Goal: Task Accomplishment & Management: Complete application form

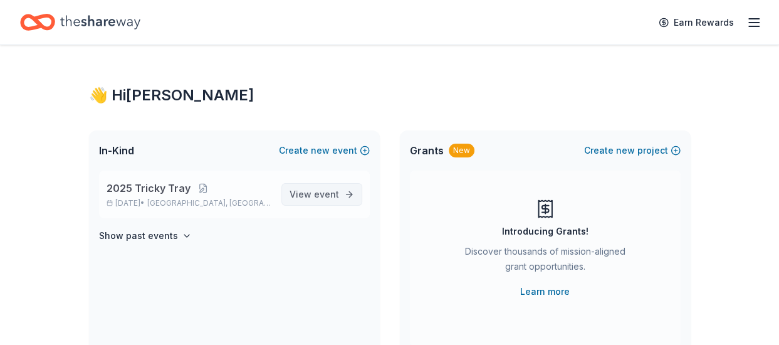
click at [334, 200] on span "View event" at bounding box center [313, 194] width 49 height 15
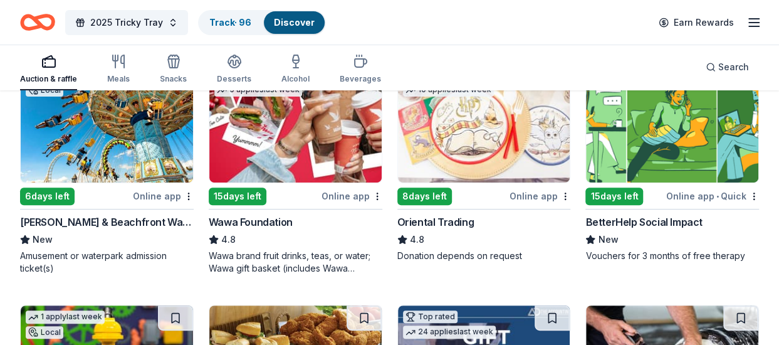
scroll to position [188, 0]
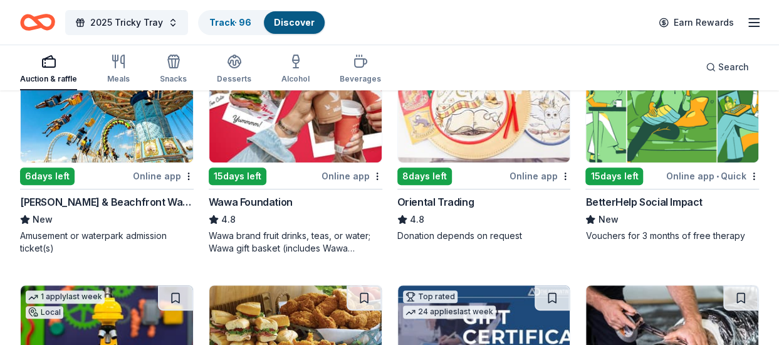
click at [168, 175] on div "Online app" at bounding box center [163, 176] width 61 height 16
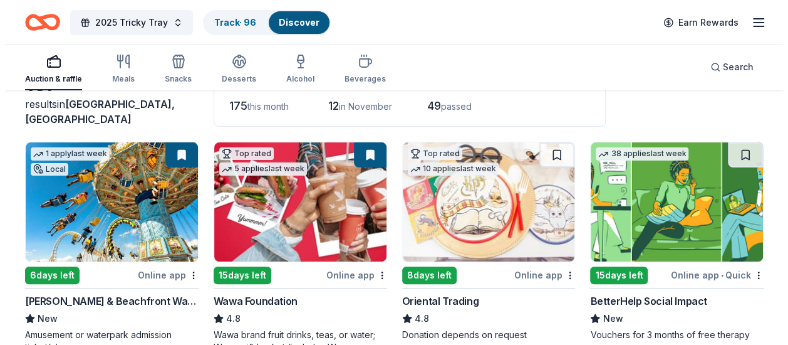
scroll to position [0, 0]
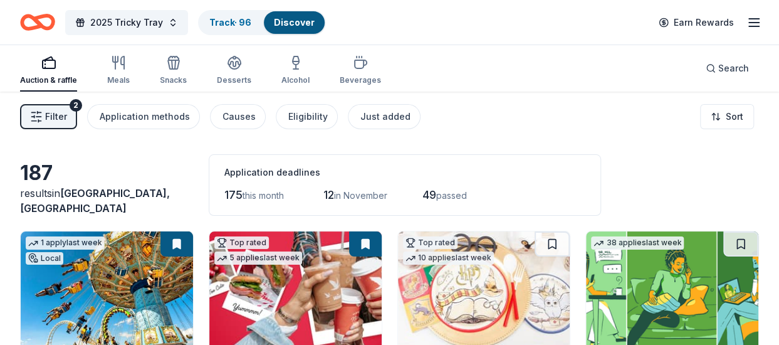
click at [48, 118] on span "Filter" at bounding box center [56, 116] width 22 height 15
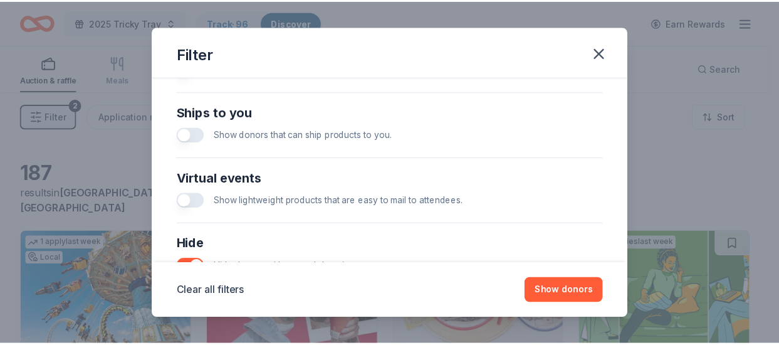
scroll to position [638, 0]
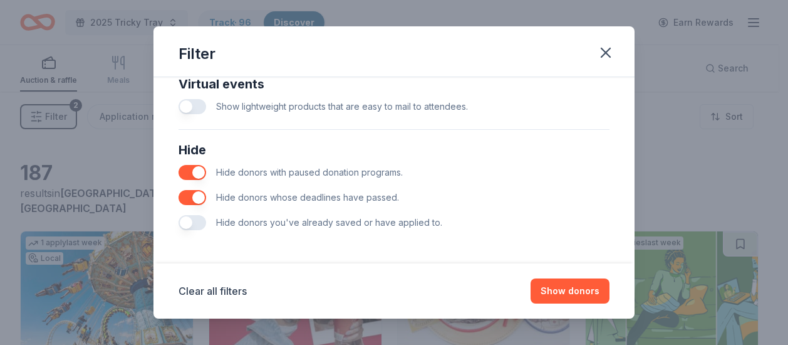
click at [251, 218] on span "Hide donors you've already saved or have applied to." at bounding box center [329, 222] width 226 height 11
click at [200, 217] on button "button" at bounding box center [193, 222] width 28 height 15
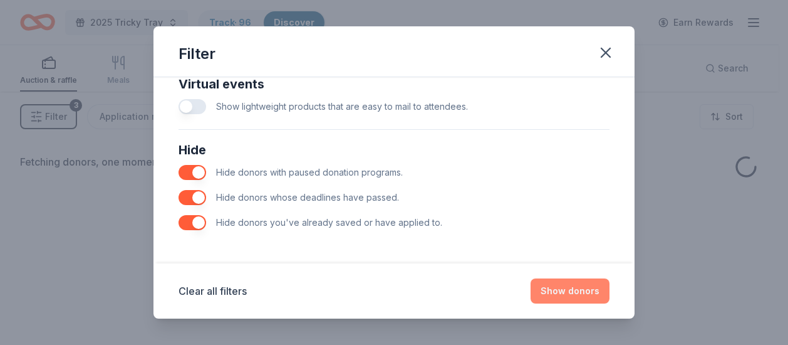
click at [585, 291] on button "Show donors" at bounding box center [570, 290] width 79 height 25
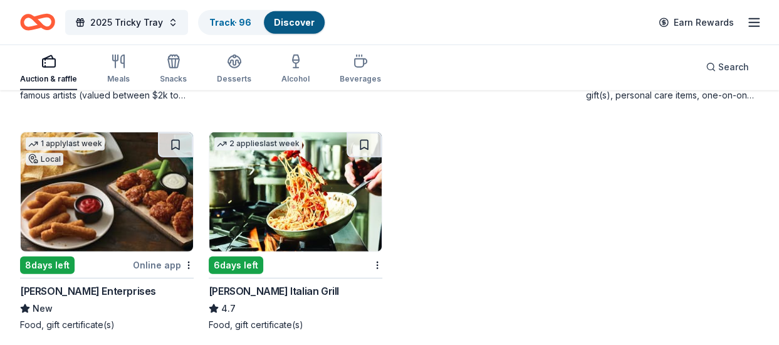
scroll to position [1817, 0]
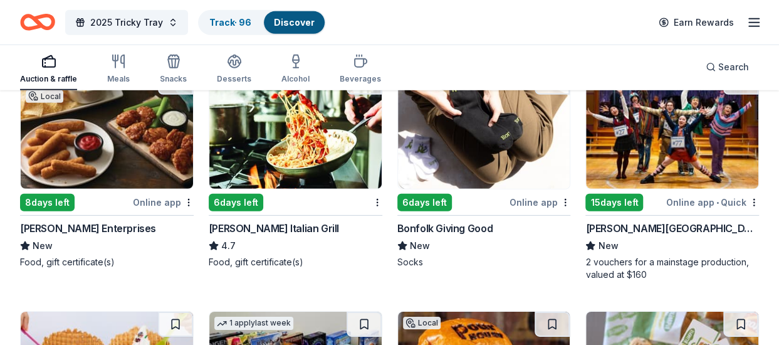
click at [54, 135] on img at bounding box center [107, 129] width 172 height 119
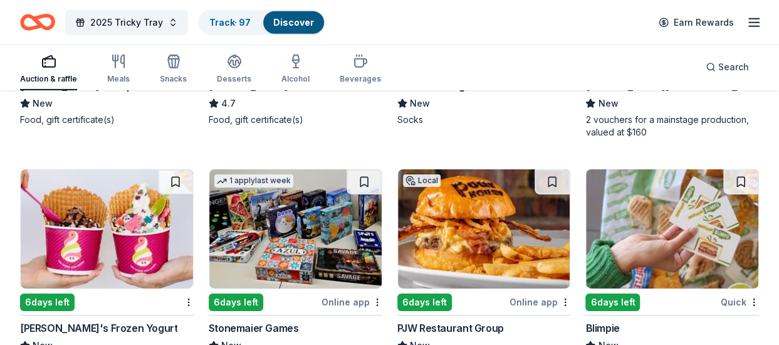
scroll to position [2004, 0]
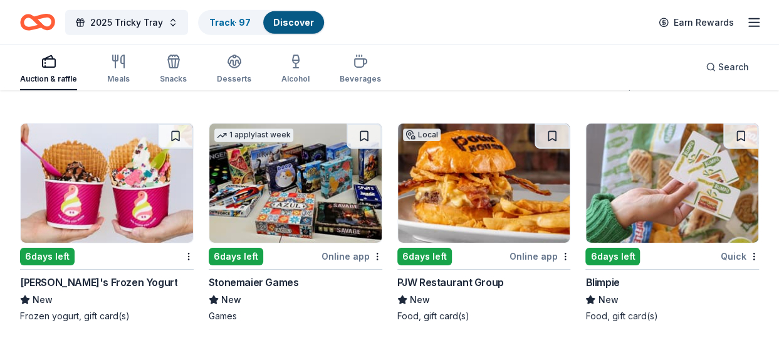
click at [281, 209] on img at bounding box center [295, 182] width 172 height 119
click at [511, 142] on img at bounding box center [484, 182] width 172 height 119
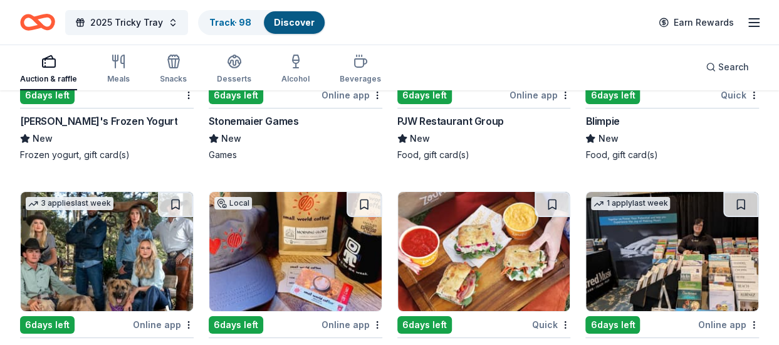
scroll to position [2192, 0]
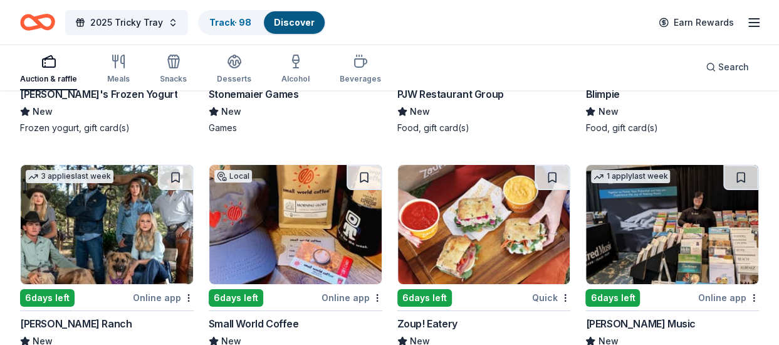
click at [282, 212] on img at bounding box center [295, 224] width 172 height 119
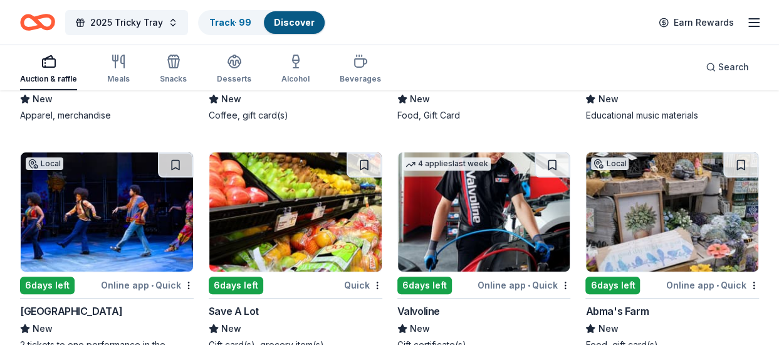
scroll to position [2497, 0]
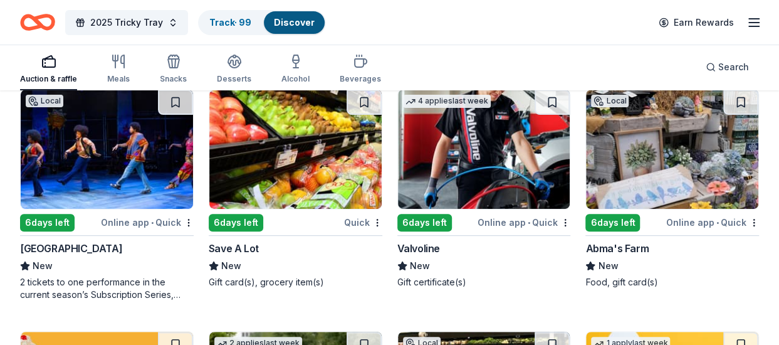
click at [496, 171] on img at bounding box center [484, 149] width 172 height 119
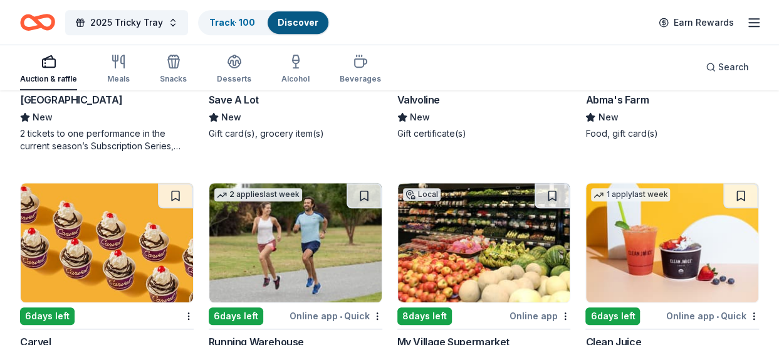
scroll to position [2685, 0]
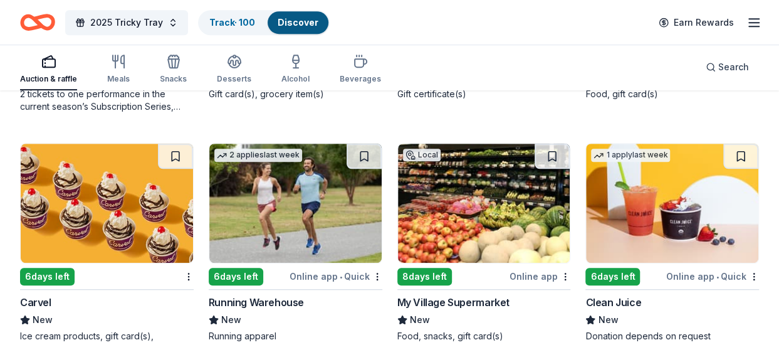
click at [164, 222] on img at bounding box center [107, 202] width 172 height 119
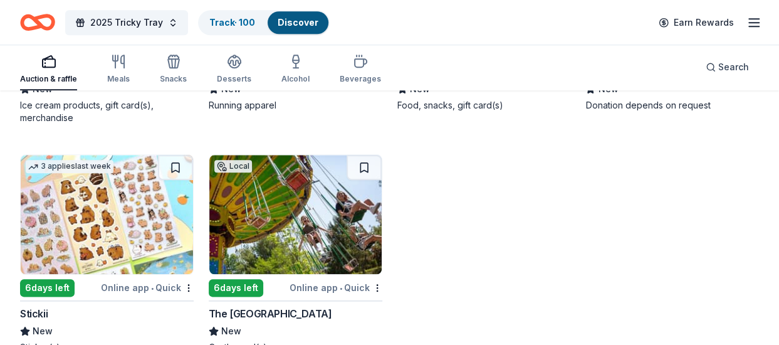
scroll to position [2935, 0]
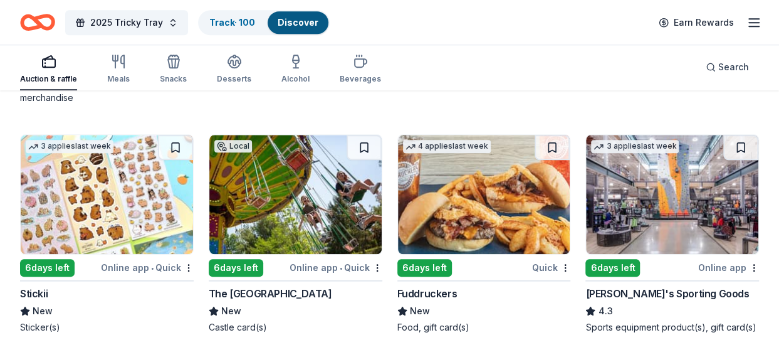
click at [122, 187] on img at bounding box center [107, 194] width 172 height 119
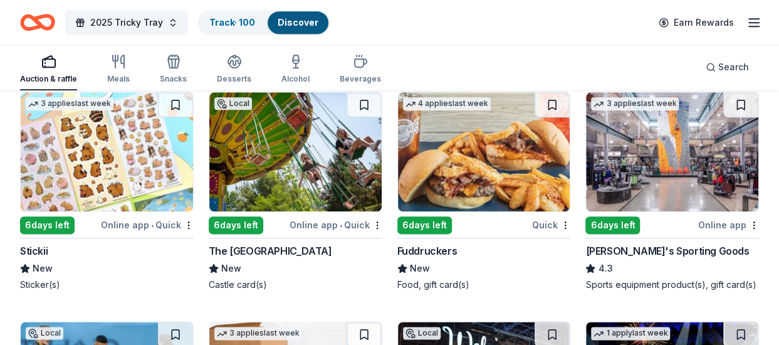
scroll to position [2998, 0]
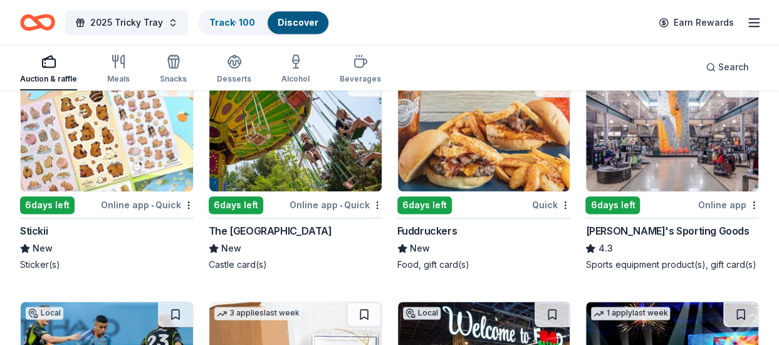
click at [332, 172] on img at bounding box center [295, 131] width 172 height 119
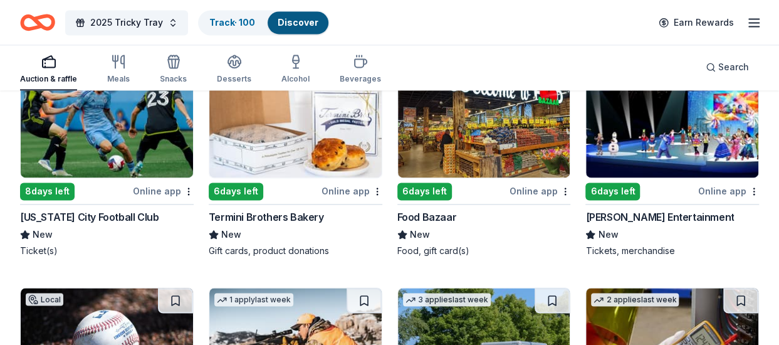
scroll to position [3248, 0]
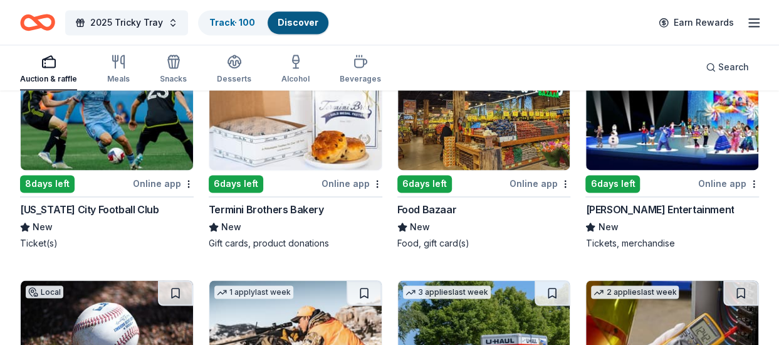
click at [311, 143] on img at bounding box center [295, 110] width 172 height 119
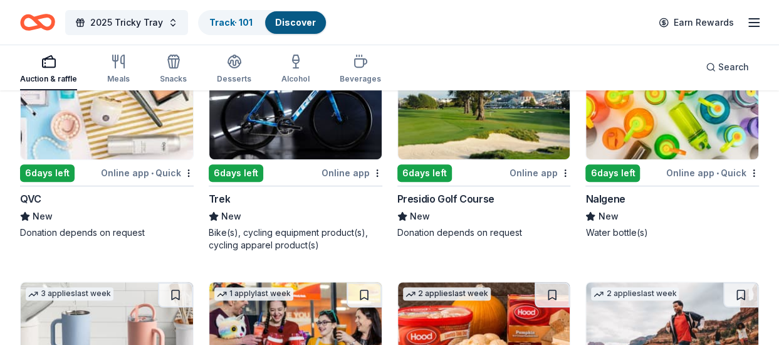
scroll to position [4940, 0]
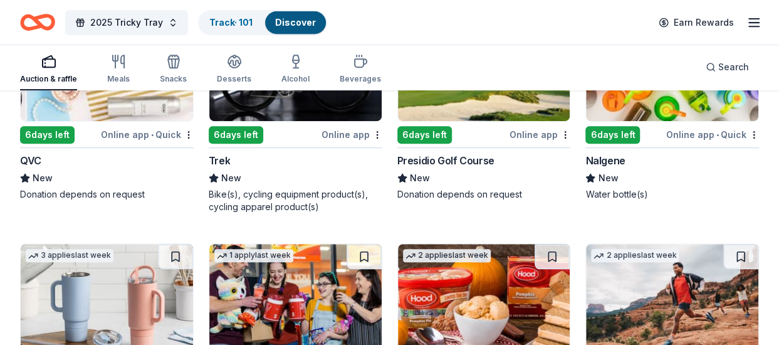
click at [666, 114] on img at bounding box center [672, 61] width 172 height 119
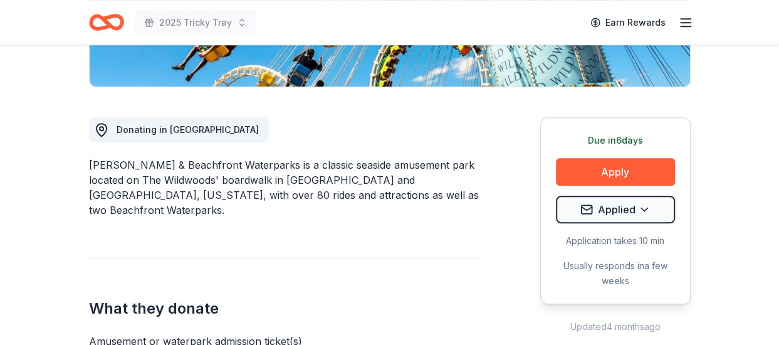
scroll to position [376, 0]
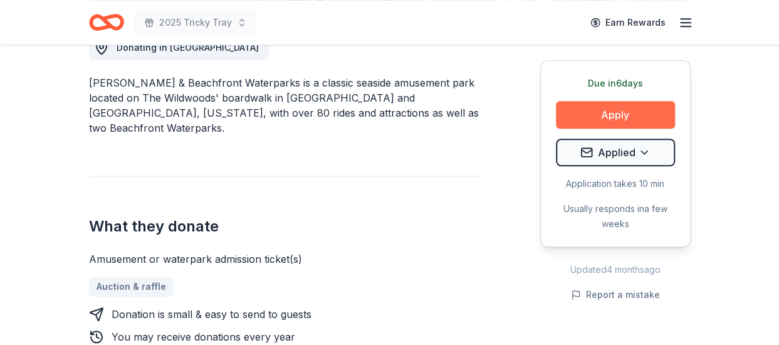
click at [619, 115] on button "Apply" at bounding box center [615, 115] width 119 height 28
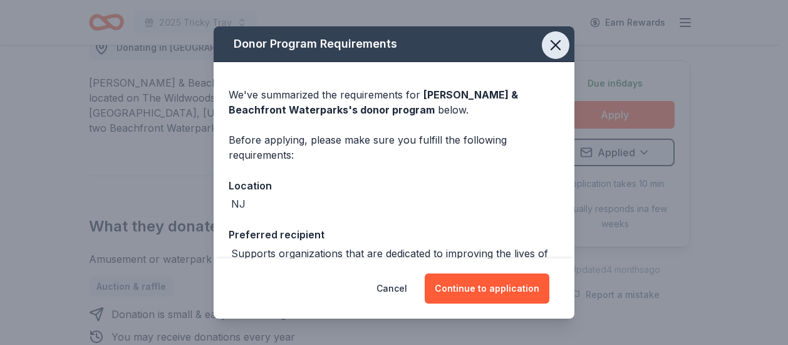
click at [551, 48] on icon "button" at bounding box center [555, 45] width 9 height 9
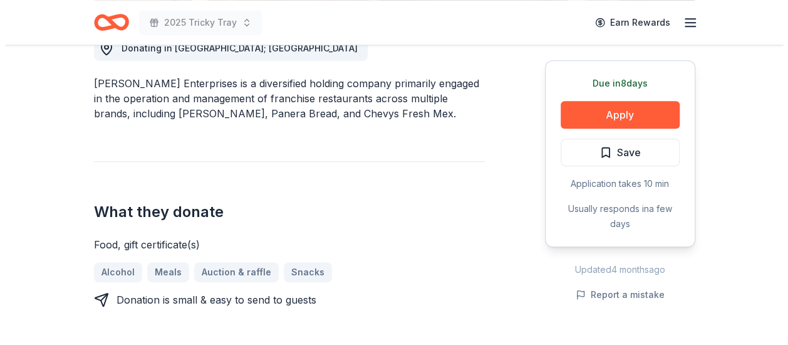
scroll to position [376, 0]
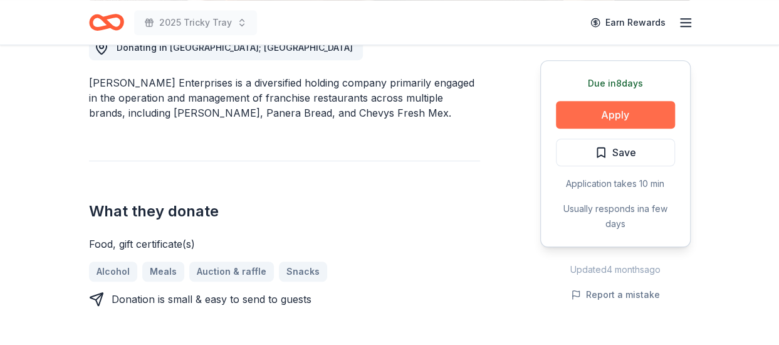
click at [606, 103] on button "Apply" at bounding box center [615, 115] width 119 height 28
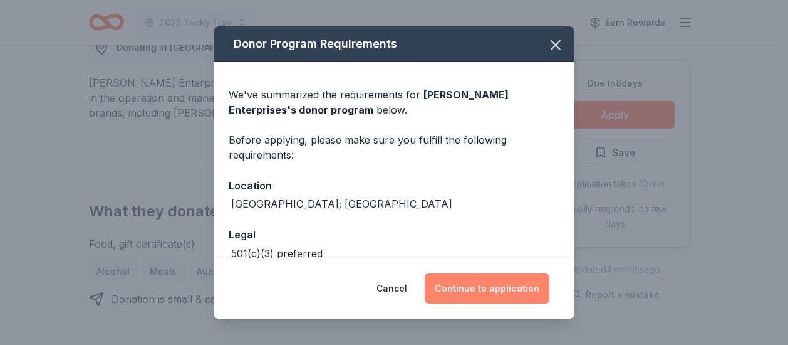
click at [496, 284] on button "Continue to application" at bounding box center [487, 288] width 125 height 30
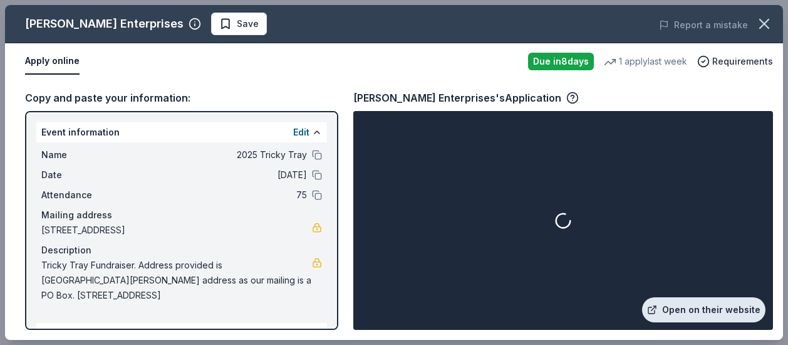
click at [717, 311] on link "Open on their website" at bounding box center [703, 309] width 123 height 25
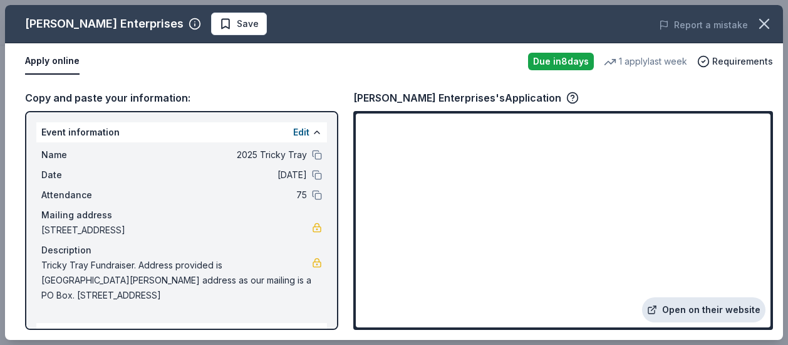
click at [727, 320] on link "Open on their website" at bounding box center [703, 309] width 123 height 25
click at [237, 26] on span "Save" at bounding box center [248, 23] width 22 height 15
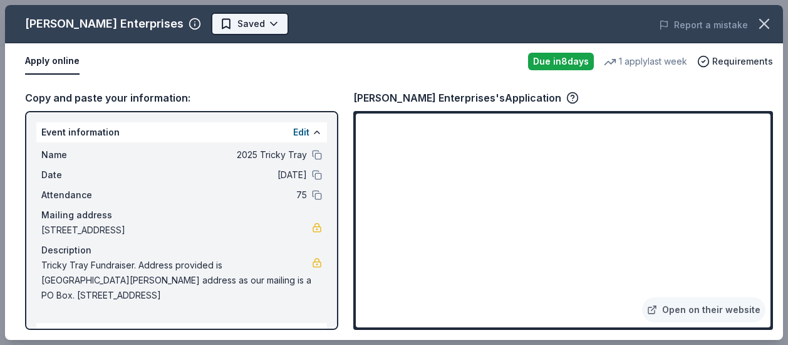
scroll to position [0, 0]
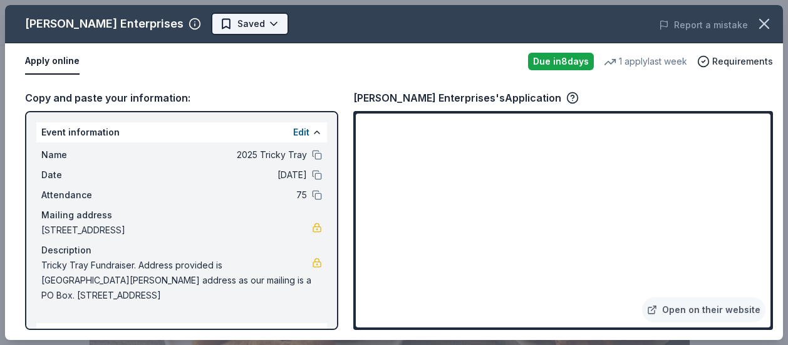
click at [232, 27] on body "2025 Tricky Tray Earn Rewards Due in 8 days Share Doherty Enterprises New 1 app…" at bounding box center [389, 172] width 779 height 345
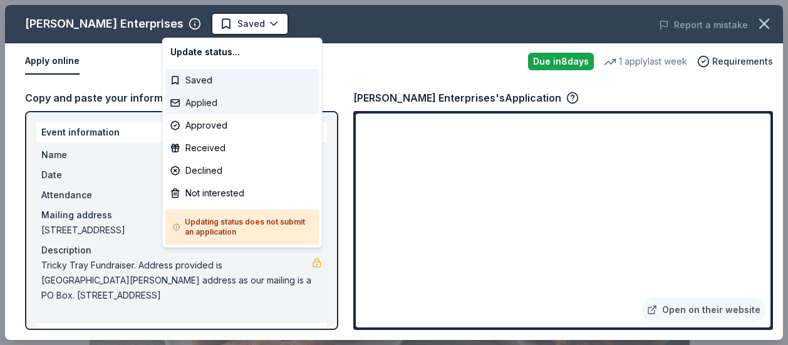
click at [251, 103] on div "Applied" at bounding box center [242, 102] width 154 height 23
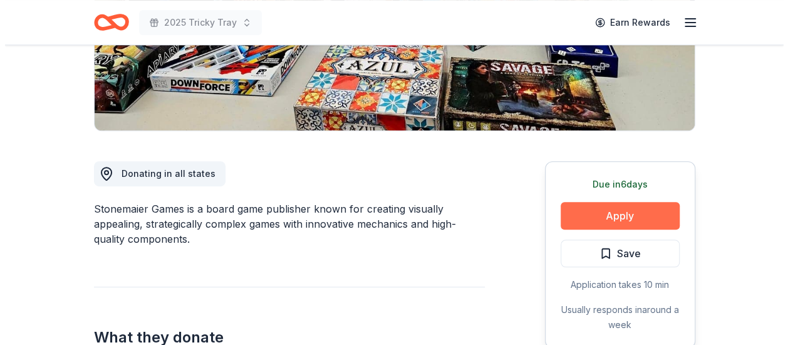
scroll to position [251, 0]
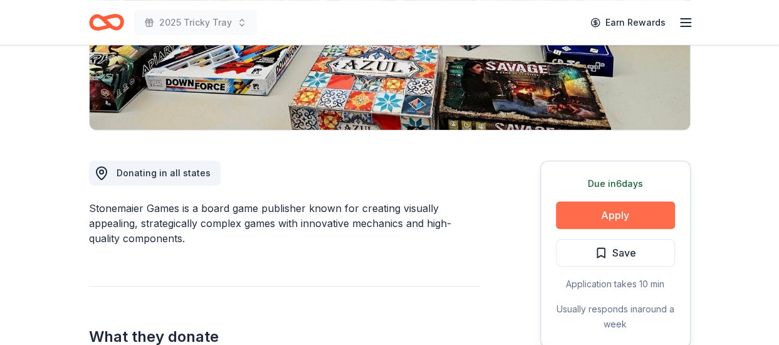
click at [631, 211] on button "Apply" at bounding box center [615, 215] width 119 height 28
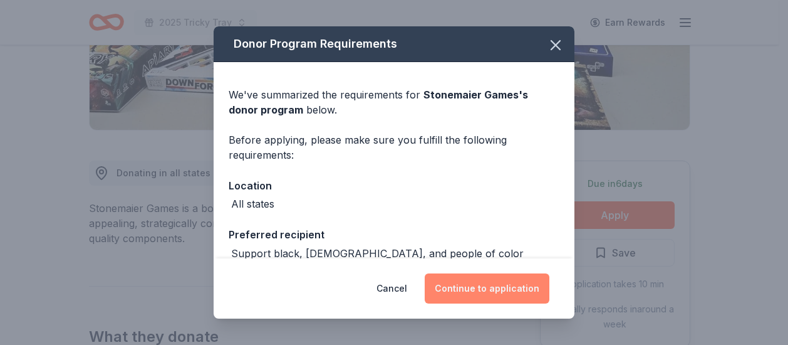
click at [520, 286] on button "Continue to application" at bounding box center [487, 288] width 125 height 30
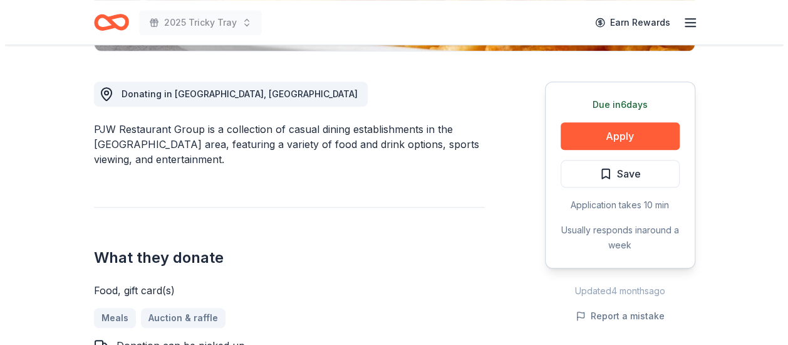
scroll to position [376, 0]
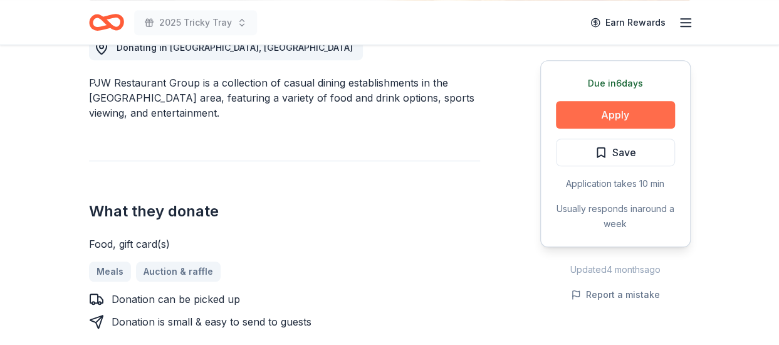
click at [663, 113] on button "Apply" at bounding box center [615, 115] width 119 height 28
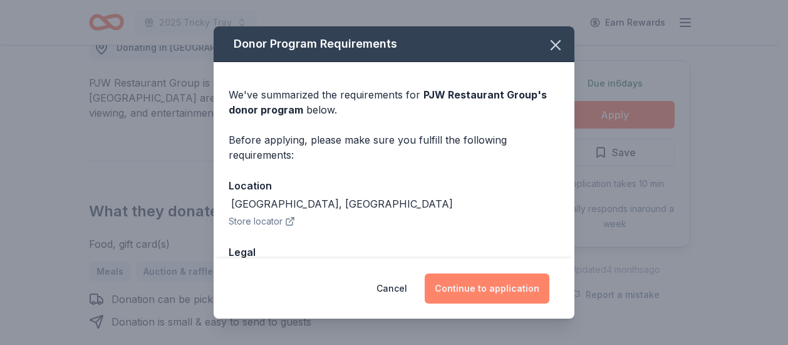
click at [497, 285] on button "Continue to application" at bounding box center [487, 288] width 125 height 30
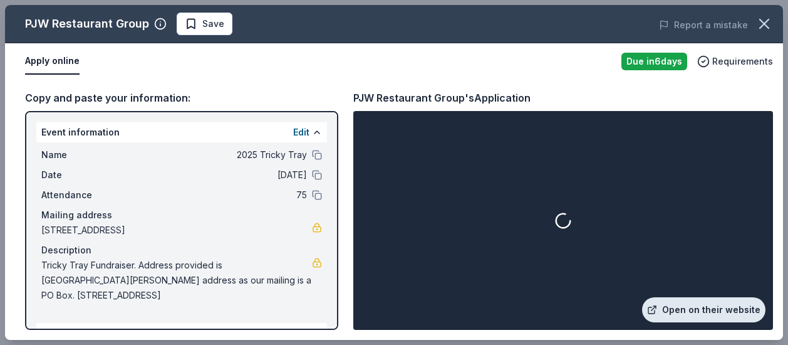
click at [700, 308] on link "Open on their website" at bounding box center [703, 309] width 123 height 25
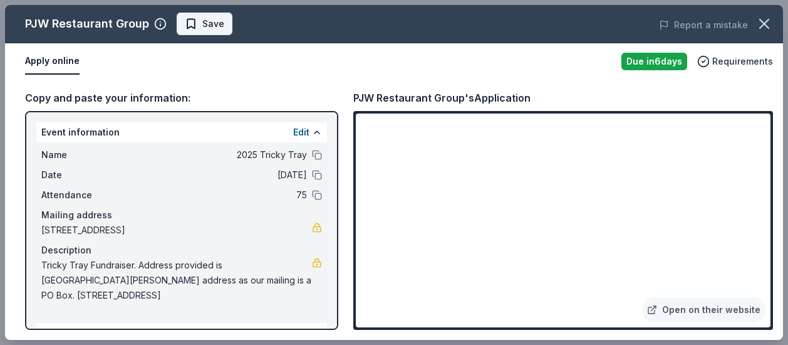
click at [202, 32] on button "Save" at bounding box center [205, 24] width 56 height 23
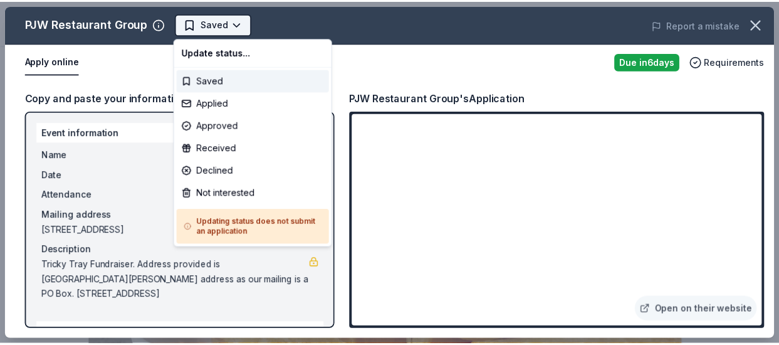
scroll to position [0, 0]
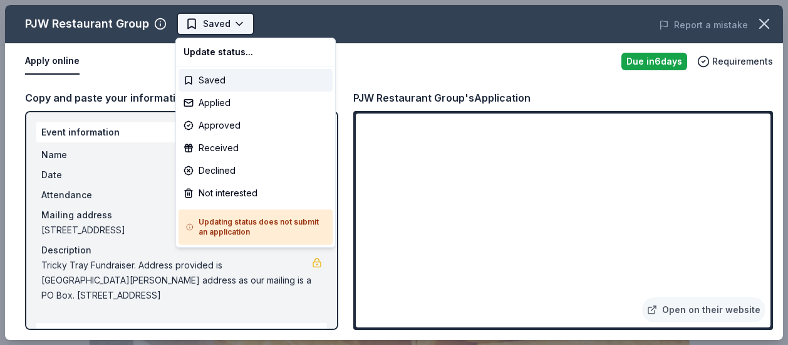
click at [232, 25] on body "2025 Tricky Tray Saved Apply Due in 6 days Share PJW Restaurant Group New appro…" at bounding box center [389, 172] width 779 height 345
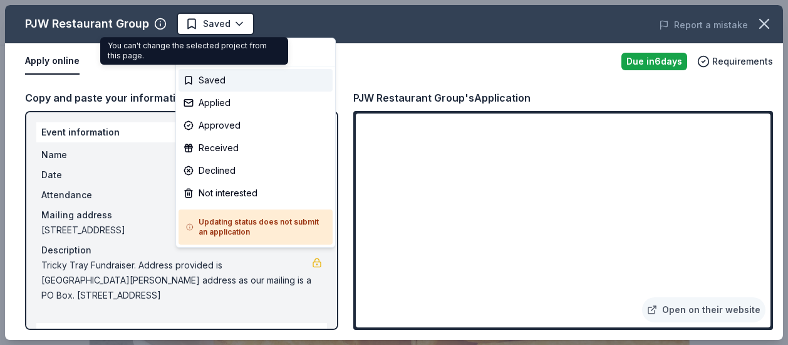
click at [214, 19] on body "2025 Tricky Tray Saved Apply Due in 6 days Share PJW Restaurant Group New appro…" at bounding box center [389, 172] width 779 height 345
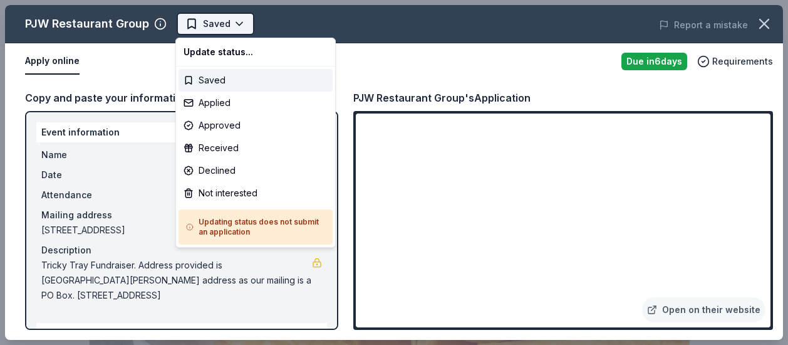
click at [219, 22] on body "2025 Tricky Tray Saved Apply Due in 6 days Share PJW Restaurant Group New appro…" at bounding box center [389, 172] width 779 height 345
click at [220, 80] on div "Saved" at bounding box center [256, 80] width 154 height 23
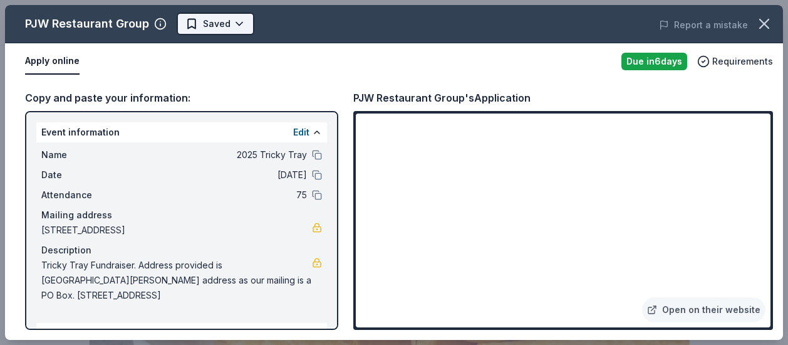
click at [242, 22] on body "2025 Tricky Tray Saved Apply Due in 6 days Share PJW Restaurant Group New appro…" at bounding box center [389, 172] width 779 height 345
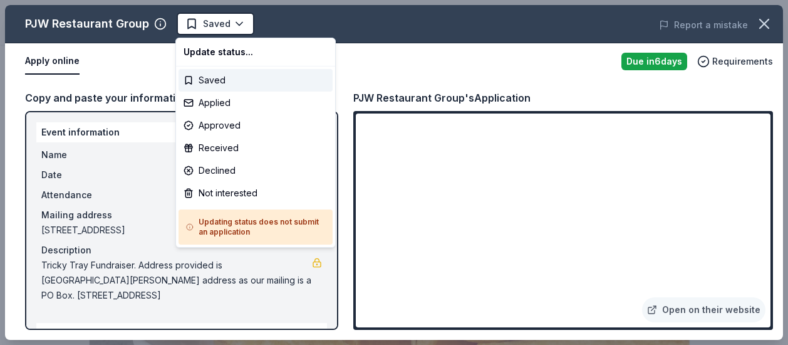
click at [301, 54] on div "Update status..." at bounding box center [256, 52] width 154 height 23
click at [185, 232] on div "Updating status does not submit an application" at bounding box center [256, 226] width 154 height 35
click at [541, 24] on html "2025 Tricky Tray Saved Apply Due in 6 days Share PJW Restaurant Group New appro…" at bounding box center [394, 172] width 788 height 345
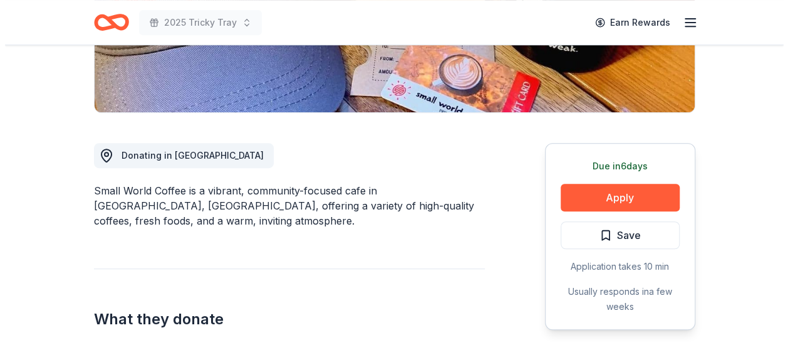
scroll to position [376, 0]
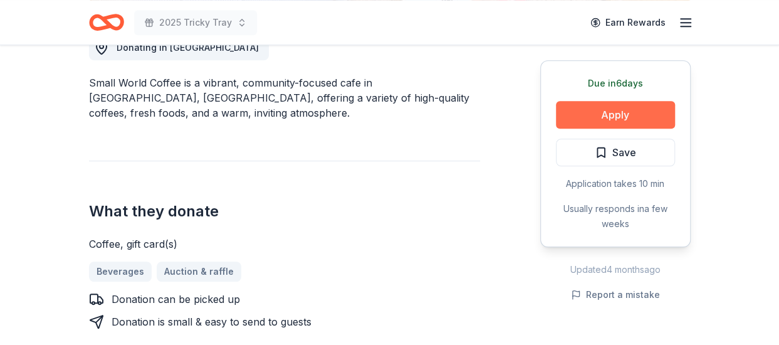
click at [581, 117] on button "Apply" at bounding box center [615, 115] width 119 height 28
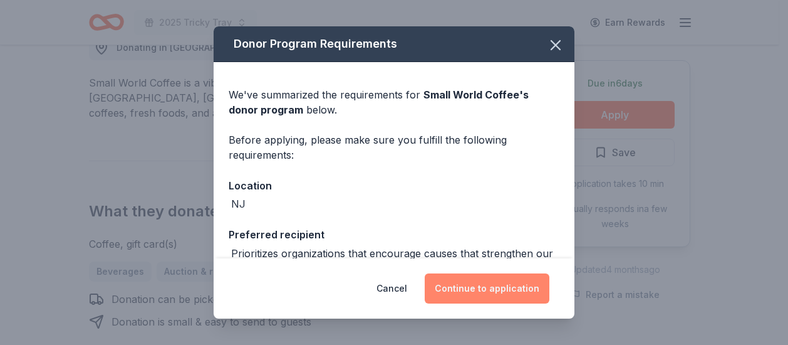
click at [489, 286] on button "Continue to application" at bounding box center [487, 288] width 125 height 30
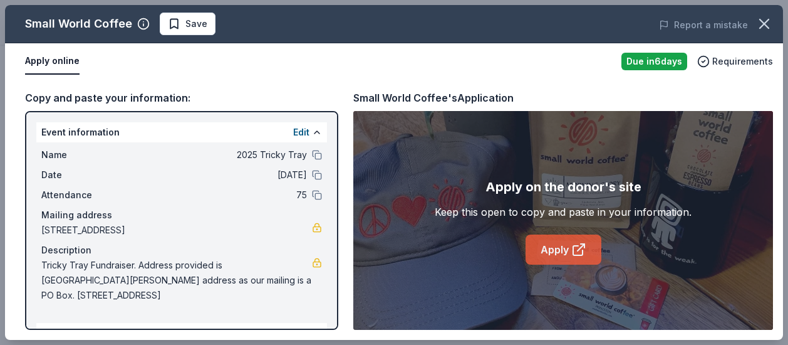
click at [584, 248] on icon at bounding box center [578, 249] width 15 height 15
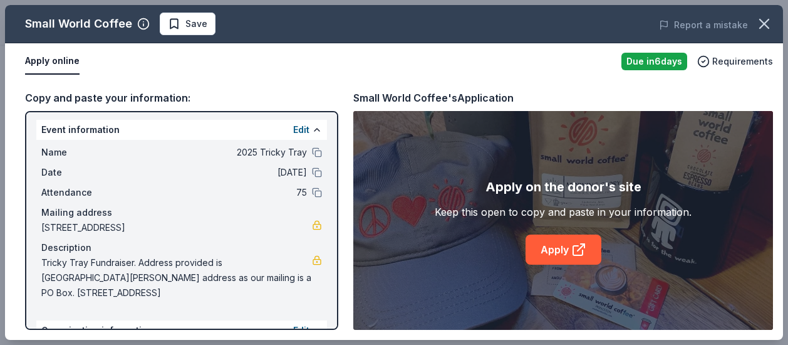
scroll to position [0, 0]
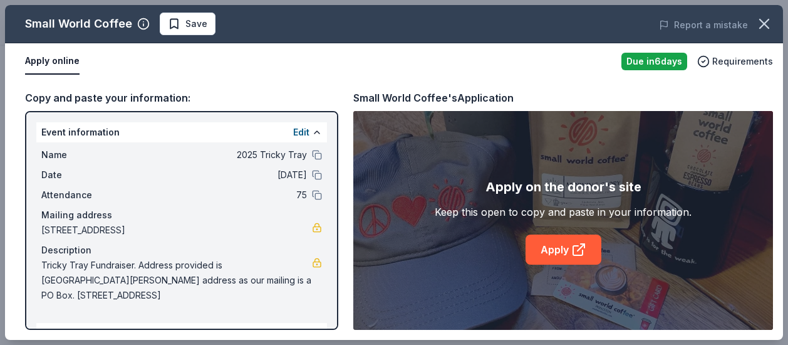
click at [184, 35] on div "Small World Coffee Save Report a mistake" at bounding box center [394, 24] width 778 height 38
click at [190, 26] on span "Save" at bounding box center [196, 23] width 22 height 15
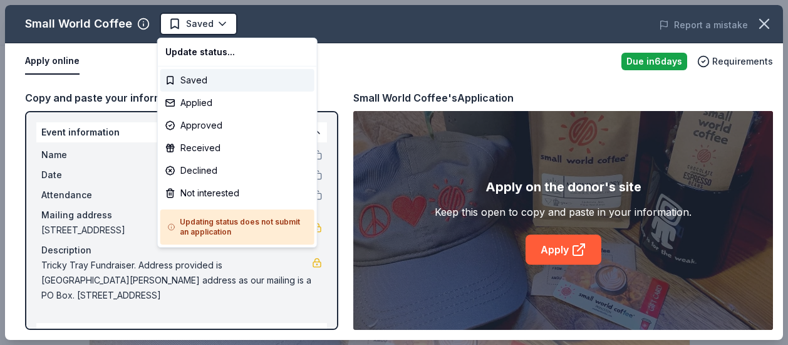
click at [195, 28] on body "2025 Tricky Tray Saved Apply Due in 6 days Share Small World Coffee New Share D…" at bounding box center [389, 172] width 779 height 345
click at [232, 98] on div "Applied" at bounding box center [237, 102] width 154 height 23
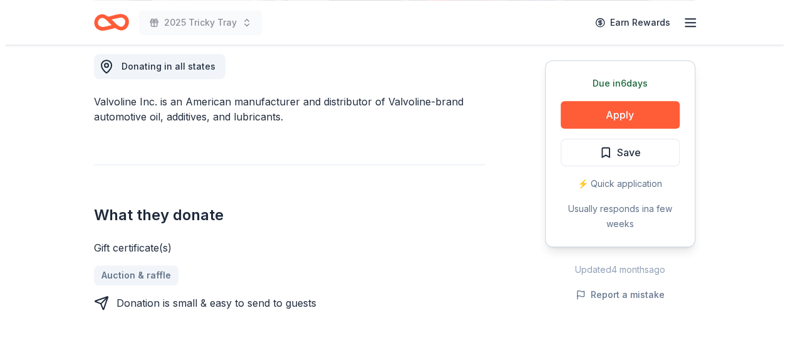
scroll to position [376, 0]
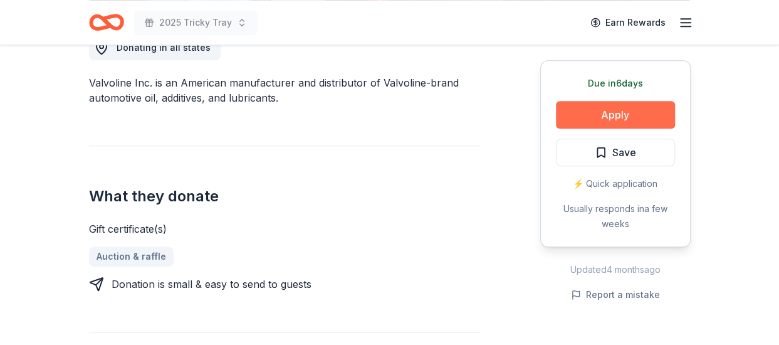
click at [631, 113] on button "Apply" at bounding box center [615, 115] width 119 height 28
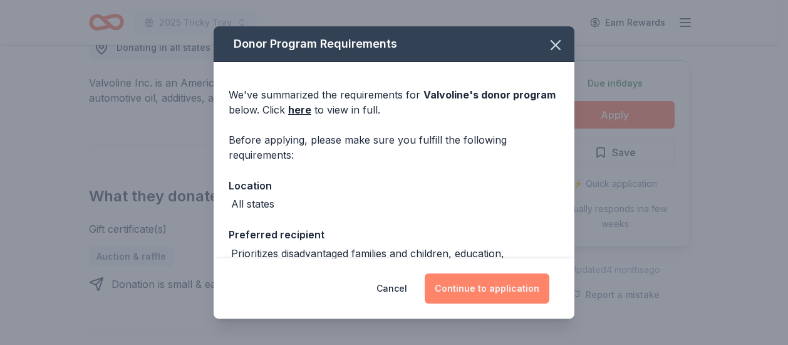
click at [514, 290] on button "Continue to application" at bounding box center [487, 288] width 125 height 30
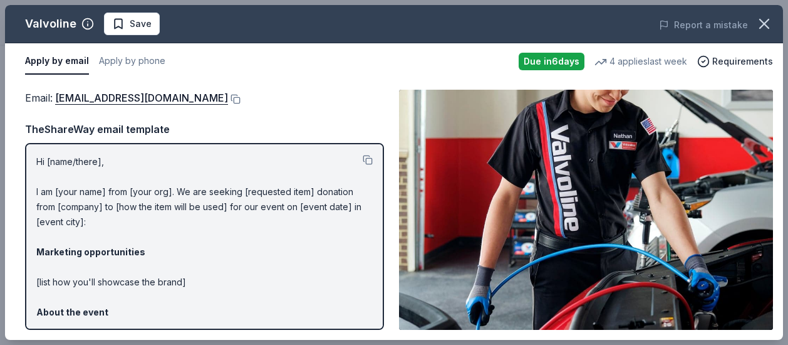
drag, startPoint x: 205, startPoint y: 100, endPoint x: 223, endPoint y: 122, distance: 29.0
click at [228, 100] on button at bounding box center [234, 99] width 13 height 10
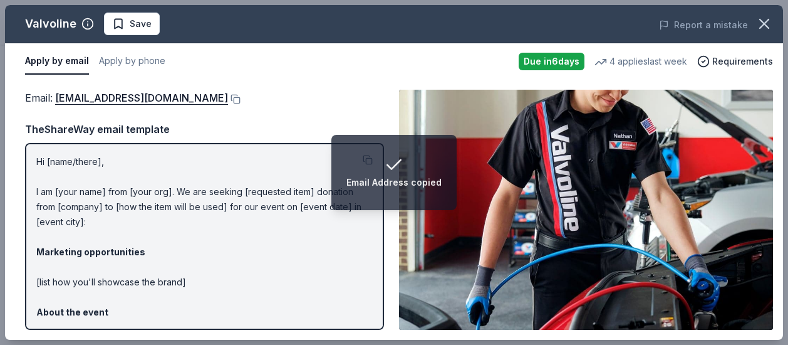
click at [148, 29] on button "Save" at bounding box center [132, 24] width 56 height 23
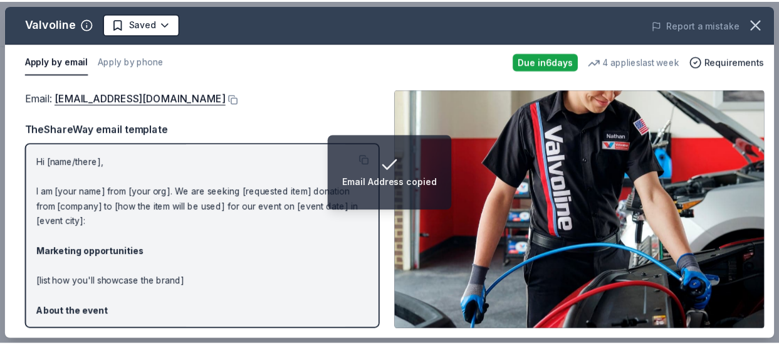
scroll to position [0, 0]
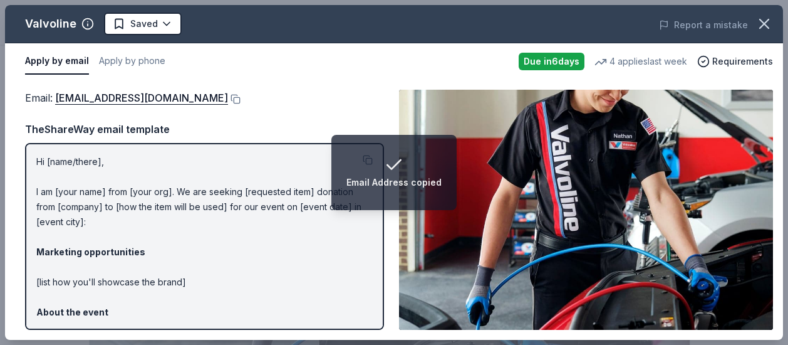
click at [148, 29] on body "Email Address copied 2025 Tricky Tray Earn Rewards Due in 6 days Share Valvolin…" at bounding box center [389, 172] width 779 height 345
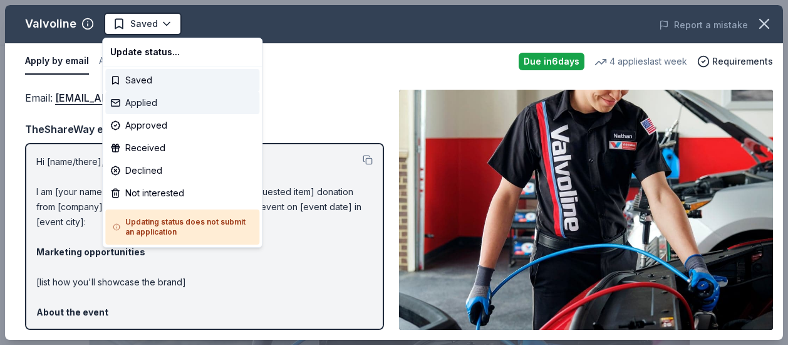
click at [168, 108] on div "Applied" at bounding box center [182, 102] width 154 height 23
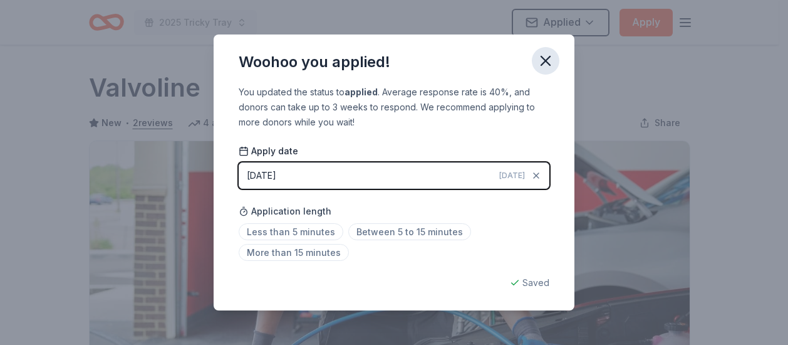
click at [545, 66] on icon "button" at bounding box center [546, 61] width 18 height 18
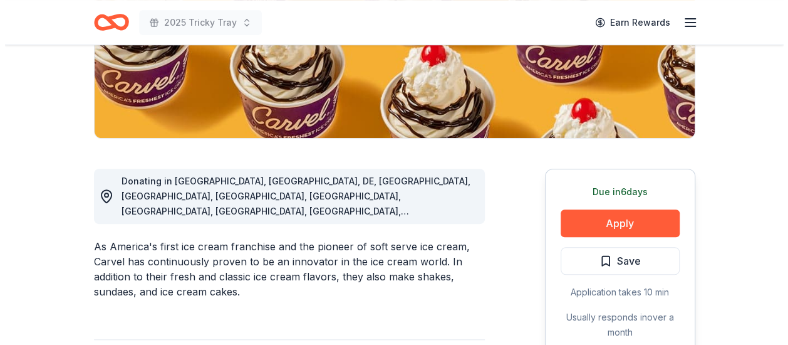
scroll to position [251, 0]
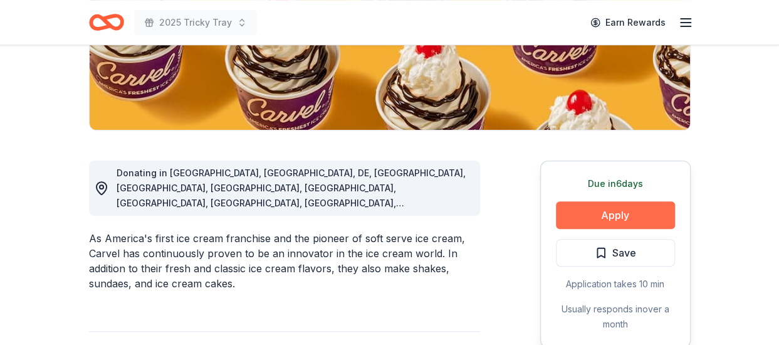
click at [598, 206] on button "Apply" at bounding box center [615, 215] width 119 height 28
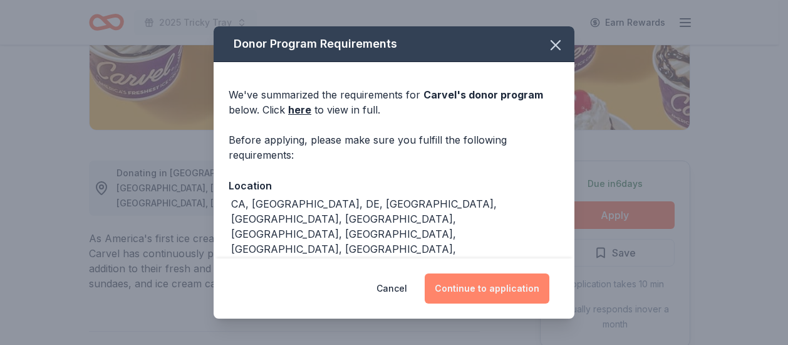
click at [475, 289] on button "Continue to application" at bounding box center [487, 288] width 125 height 30
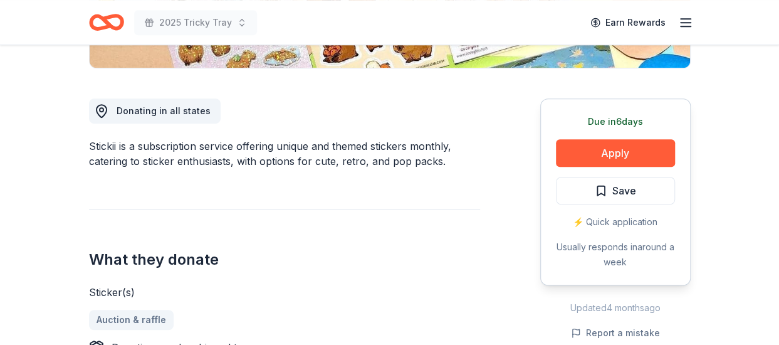
scroll to position [313, 0]
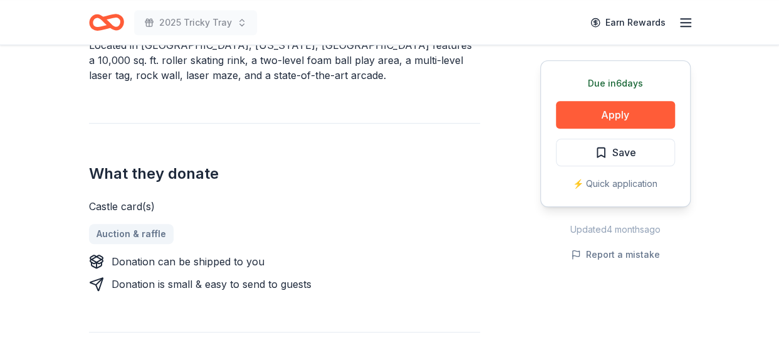
scroll to position [438, 0]
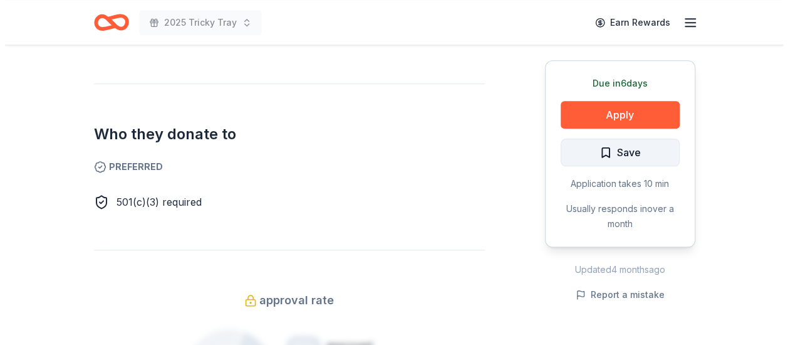
scroll to position [689, 0]
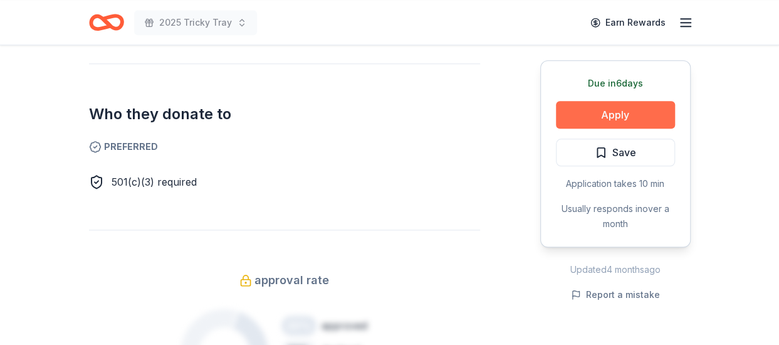
click at [639, 116] on button "Apply" at bounding box center [615, 115] width 119 height 28
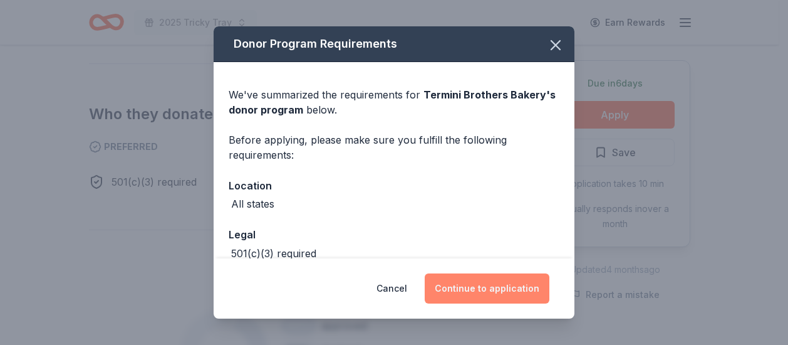
click at [476, 295] on button "Continue to application" at bounding box center [487, 288] width 125 height 30
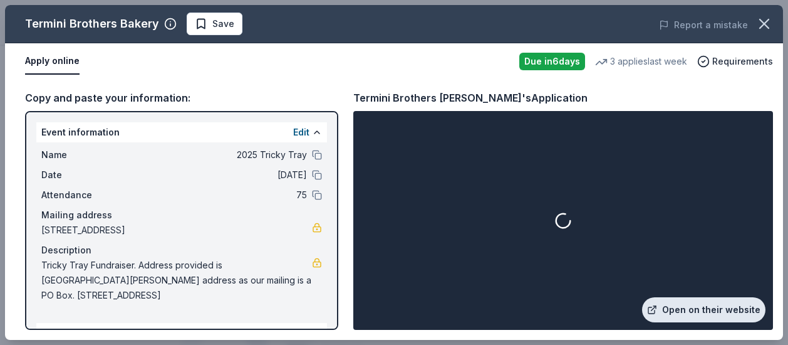
click at [700, 306] on link "Open on their website" at bounding box center [703, 309] width 123 height 25
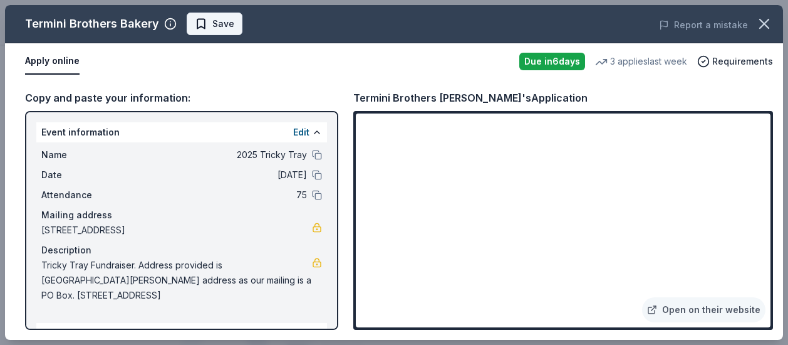
click at [212, 19] on span "Save" at bounding box center [223, 23] width 22 height 15
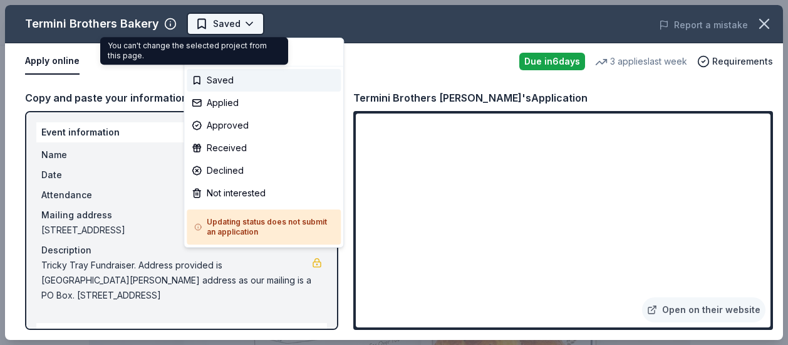
scroll to position [0, 0]
click at [239, 26] on body "2025 Tricky Tray Saved Apply Due [DATE] Share Termini Brothers Bakery New 3 app…" at bounding box center [389, 172] width 779 height 345
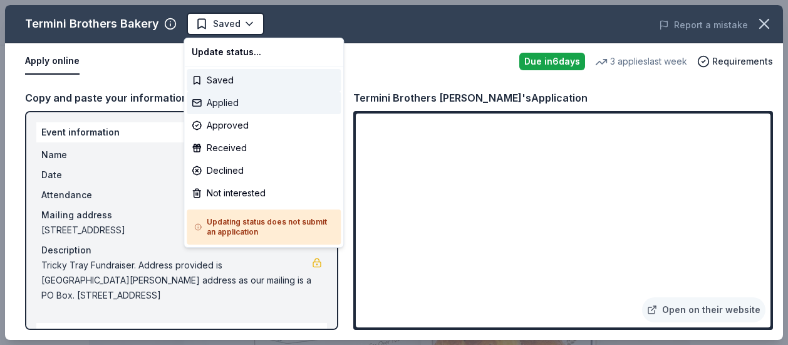
click at [254, 102] on div "Applied" at bounding box center [264, 102] width 154 height 23
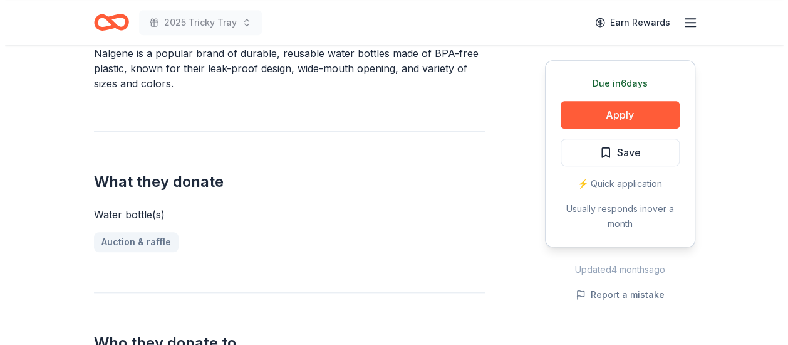
scroll to position [438, 0]
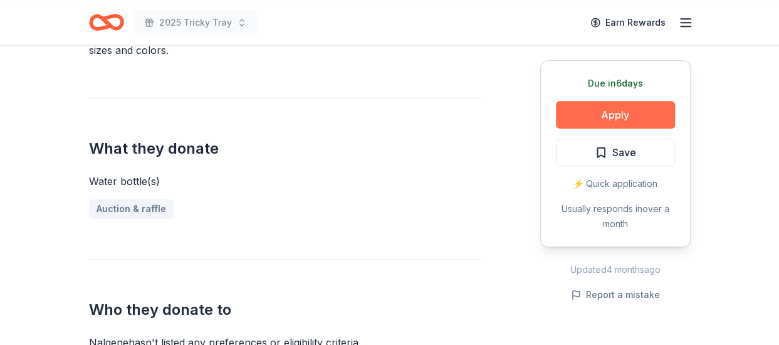
click at [573, 116] on button "Apply" at bounding box center [615, 115] width 119 height 28
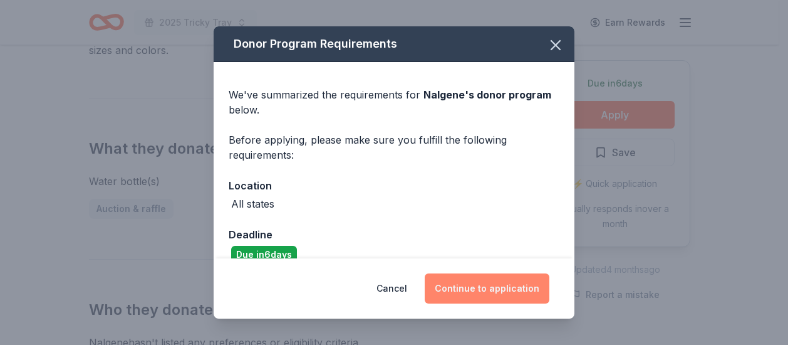
click at [476, 280] on button "Continue to application" at bounding box center [487, 288] width 125 height 30
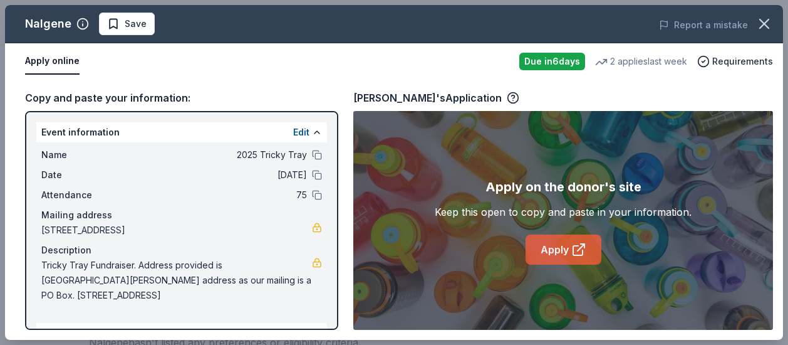
click at [564, 256] on link "Apply" at bounding box center [564, 249] width 76 height 30
click at [152, 18] on div "Nalgene Save" at bounding box center [238, 24] width 467 height 23
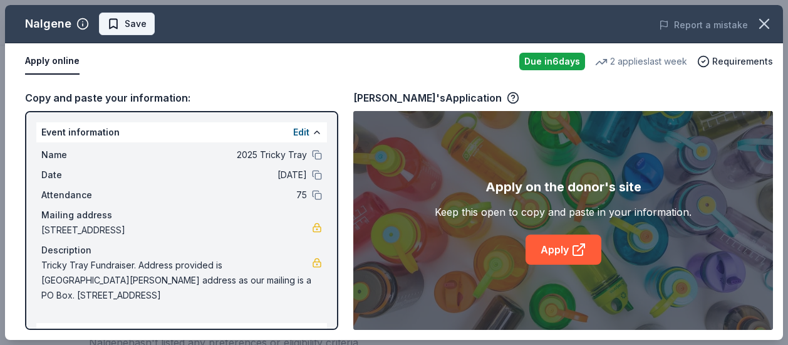
click at [147, 19] on button "Save" at bounding box center [127, 24] width 56 height 23
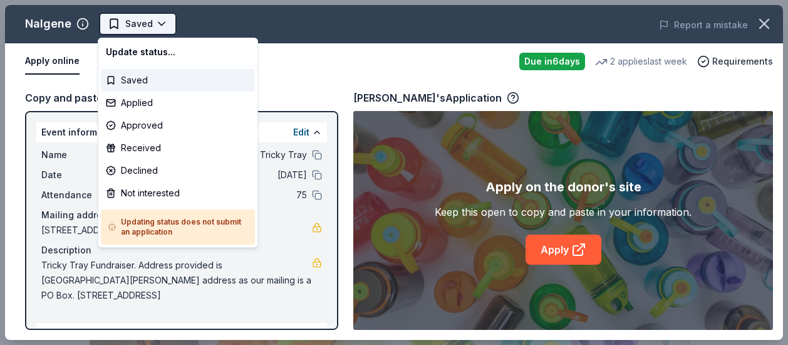
scroll to position [0, 0]
click at [157, 30] on body "2025 Tricky Tray Saved Apply Due [DATE] Share Nalgene New 2 applies last week a…" at bounding box center [389, 172] width 779 height 345
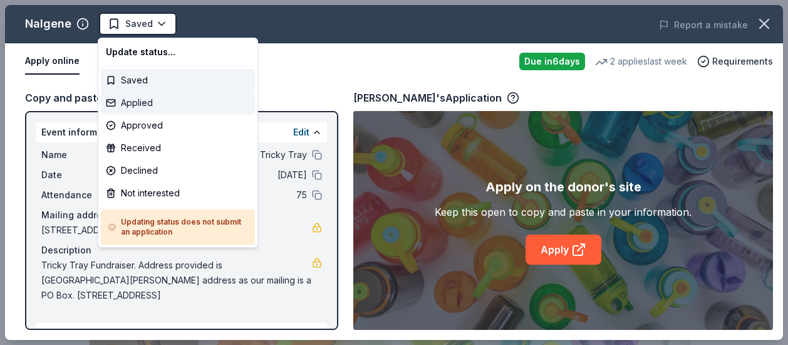
drag, startPoint x: 174, startPoint y: 101, endPoint x: 187, endPoint y: 111, distance: 16.4
click at [175, 101] on div "Applied" at bounding box center [178, 102] width 154 height 23
